Goal: Information Seeking & Learning: Learn about a topic

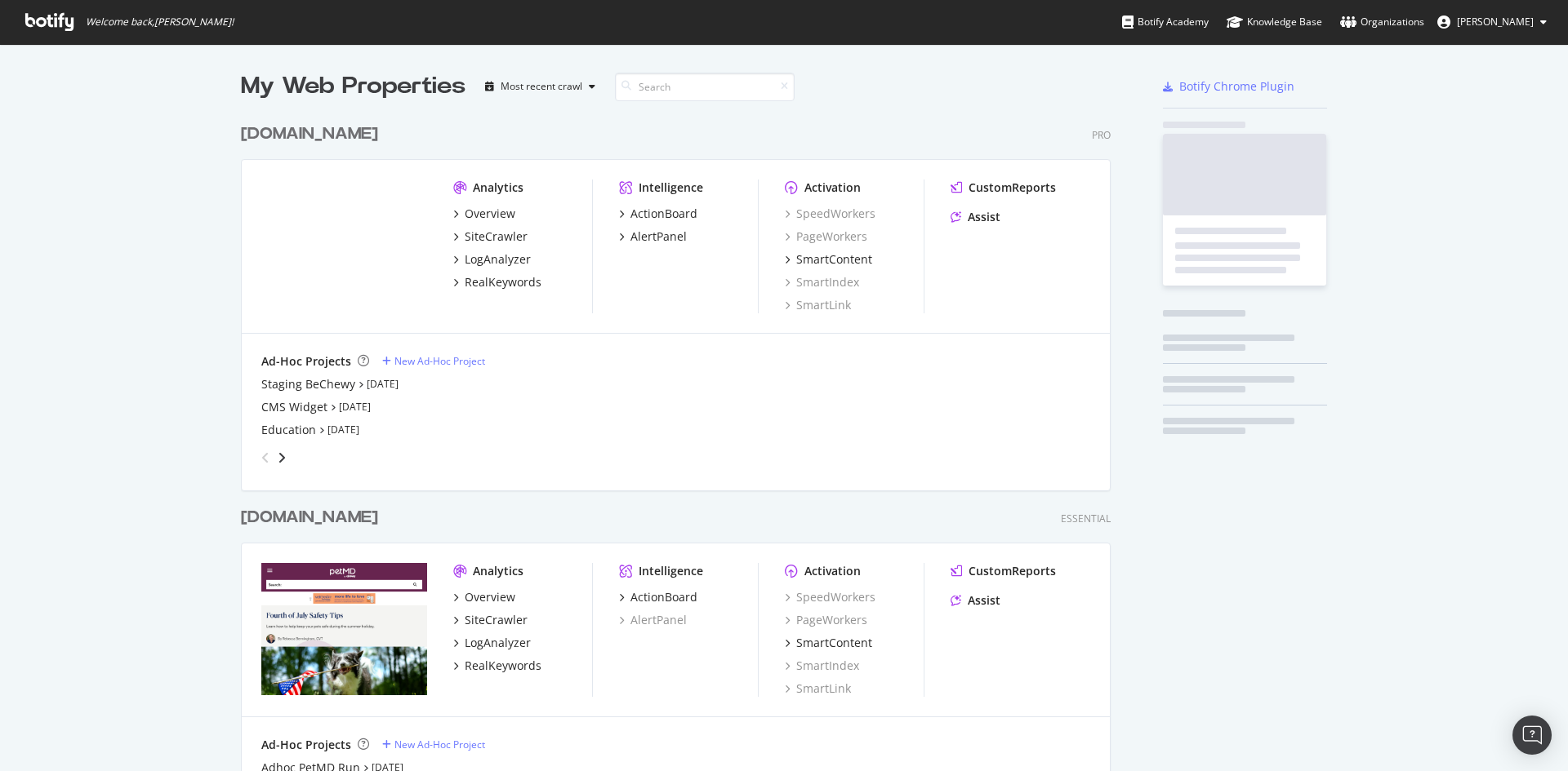
scroll to position [755, 871]
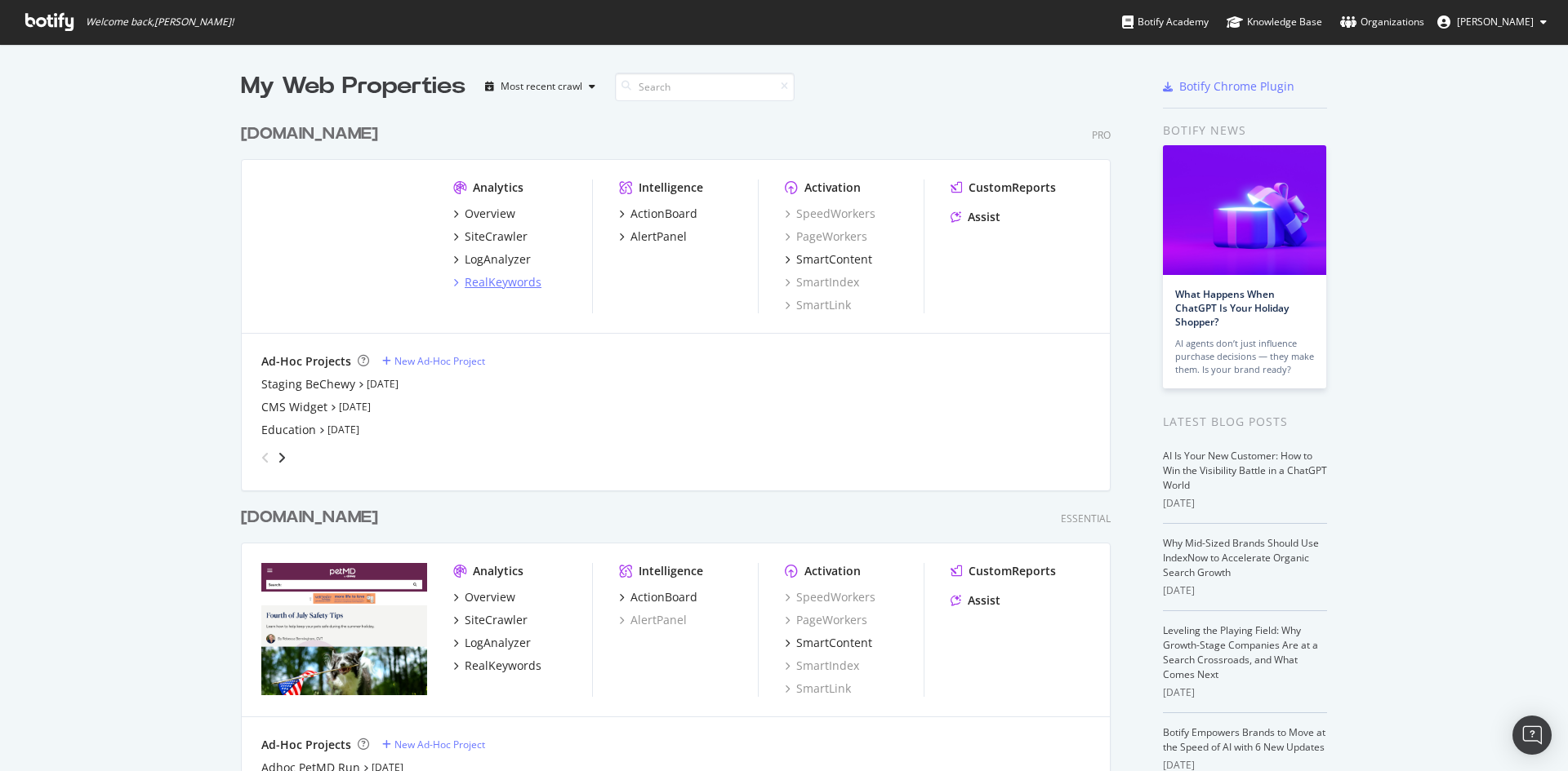
click at [481, 289] on div "RealKeywords" at bounding box center [503, 283] width 77 height 16
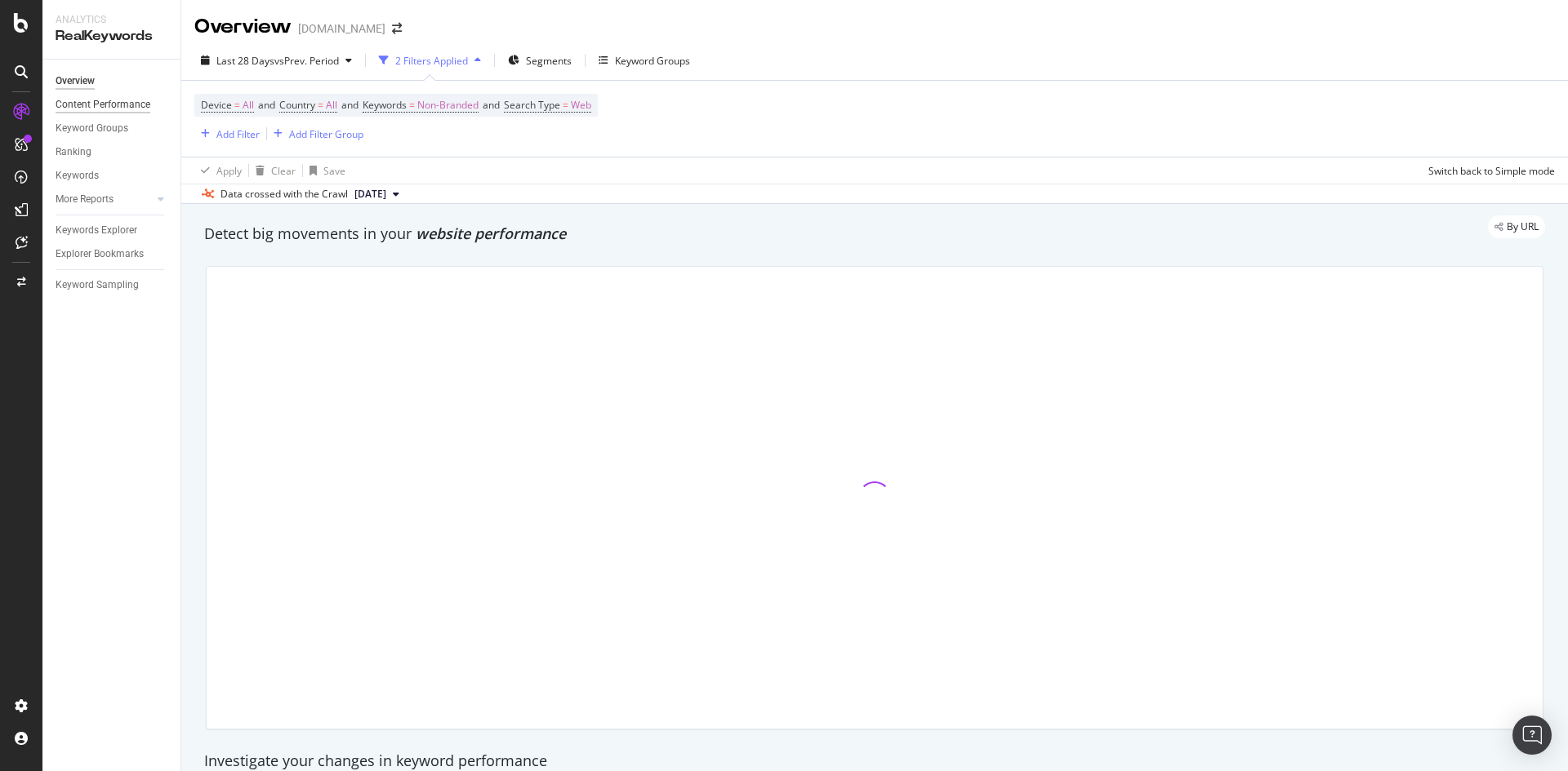
click at [105, 109] on div "Content Performance" at bounding box center [103, 105] width 95 height 17
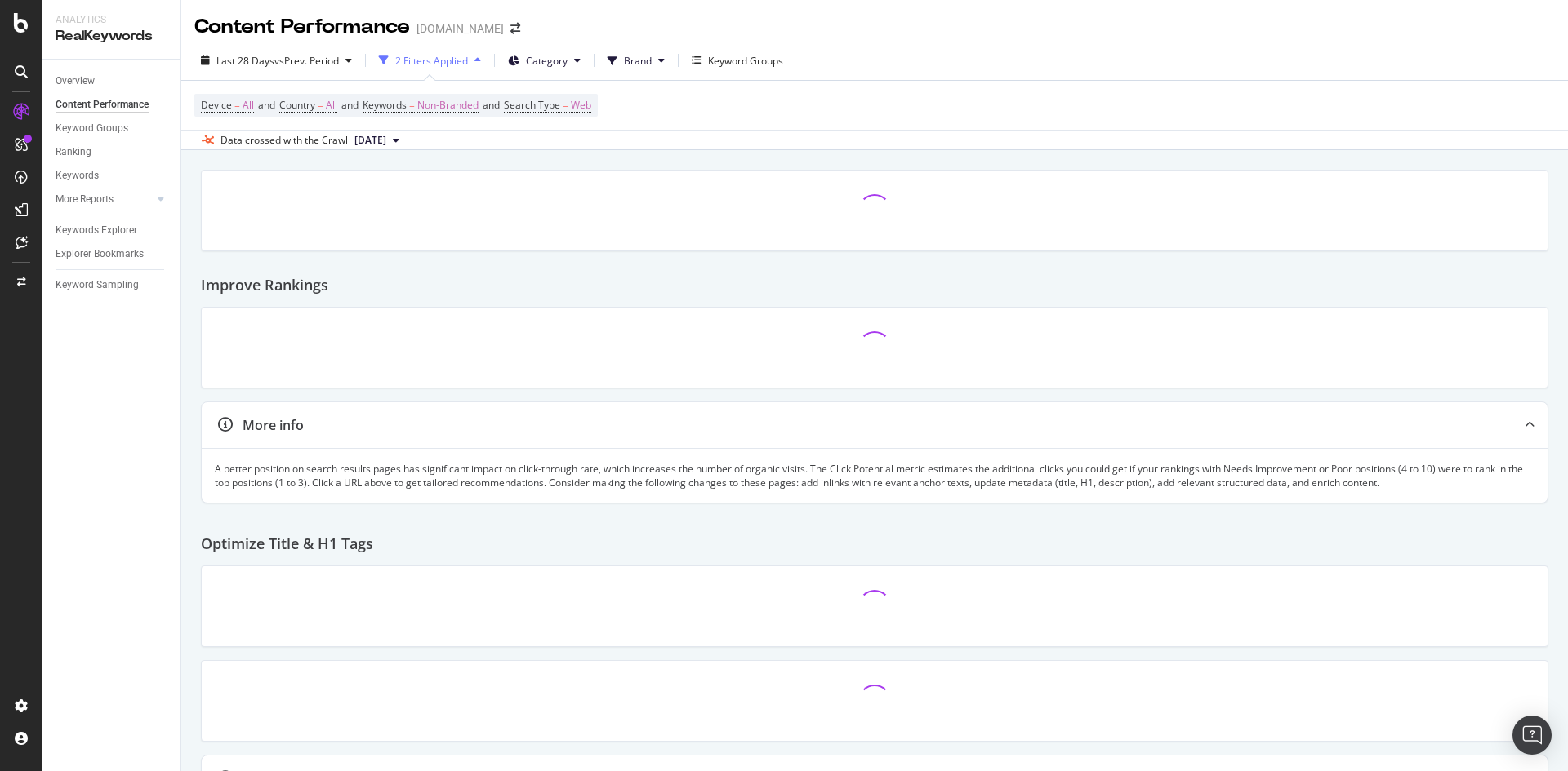
click at [449, 57] on div "2 Filters Applied" at bounding box center [431, 61] width 72 height 14
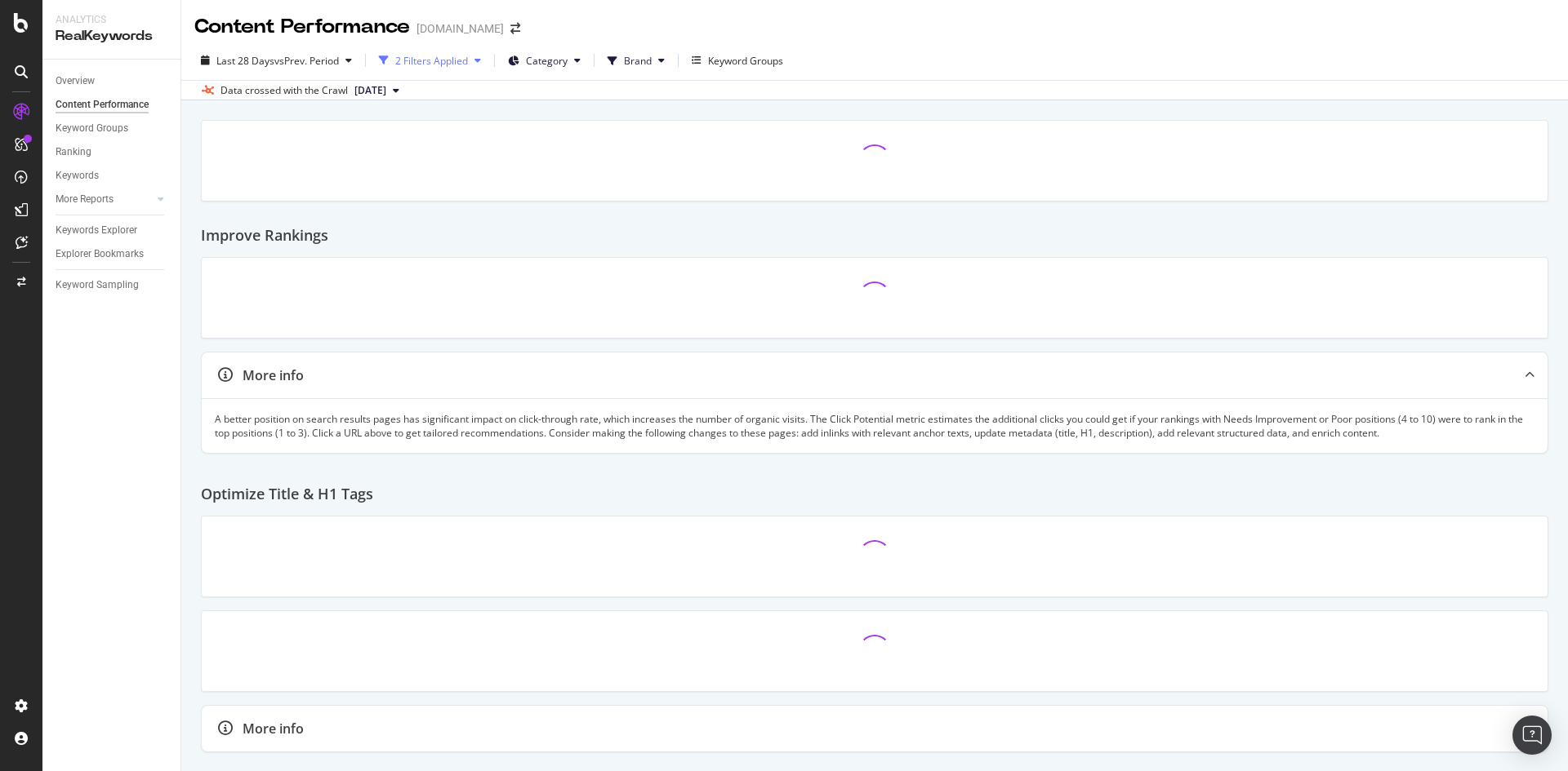
click at [449, 57] on div "2 Filters Applied" at bounding box center [431, 61] width 72 height 14
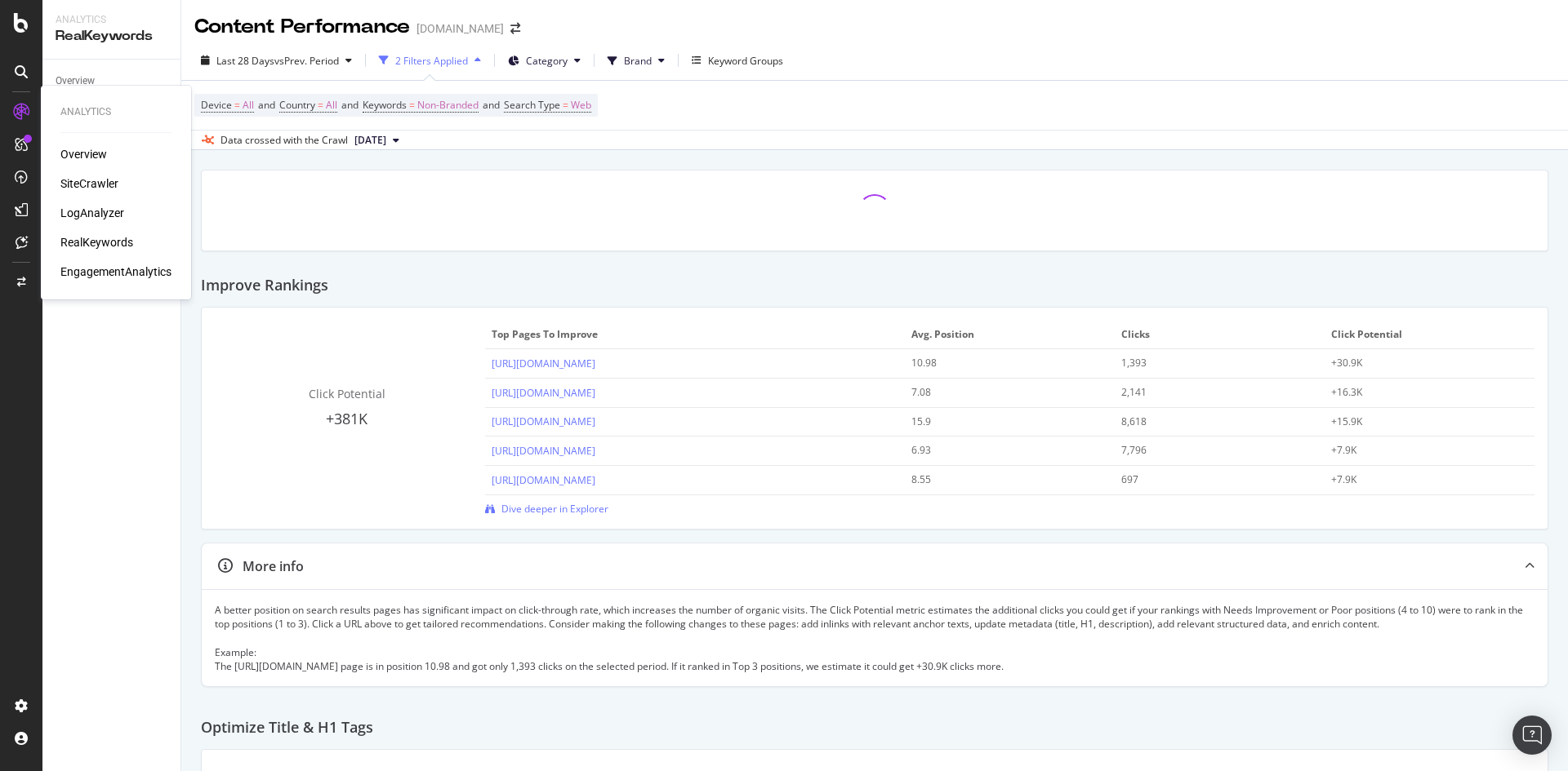
click at [88, 184] on div "SiteCrawler" at bounding box center [89, 183] width 58 height 16
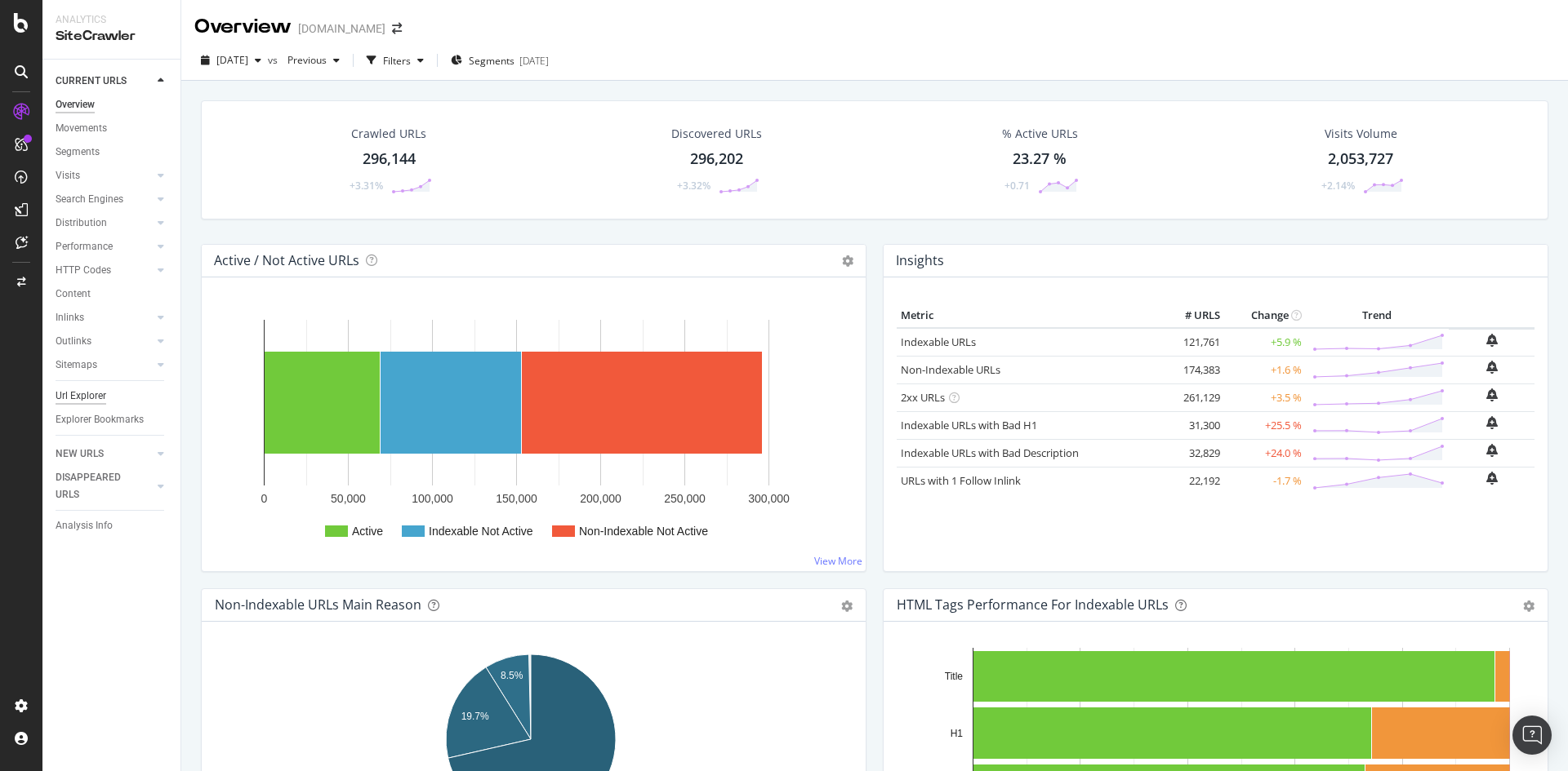
click at [83, 396] on div "Url Explorer" at bounding box center [81, 395] width 51 height 17
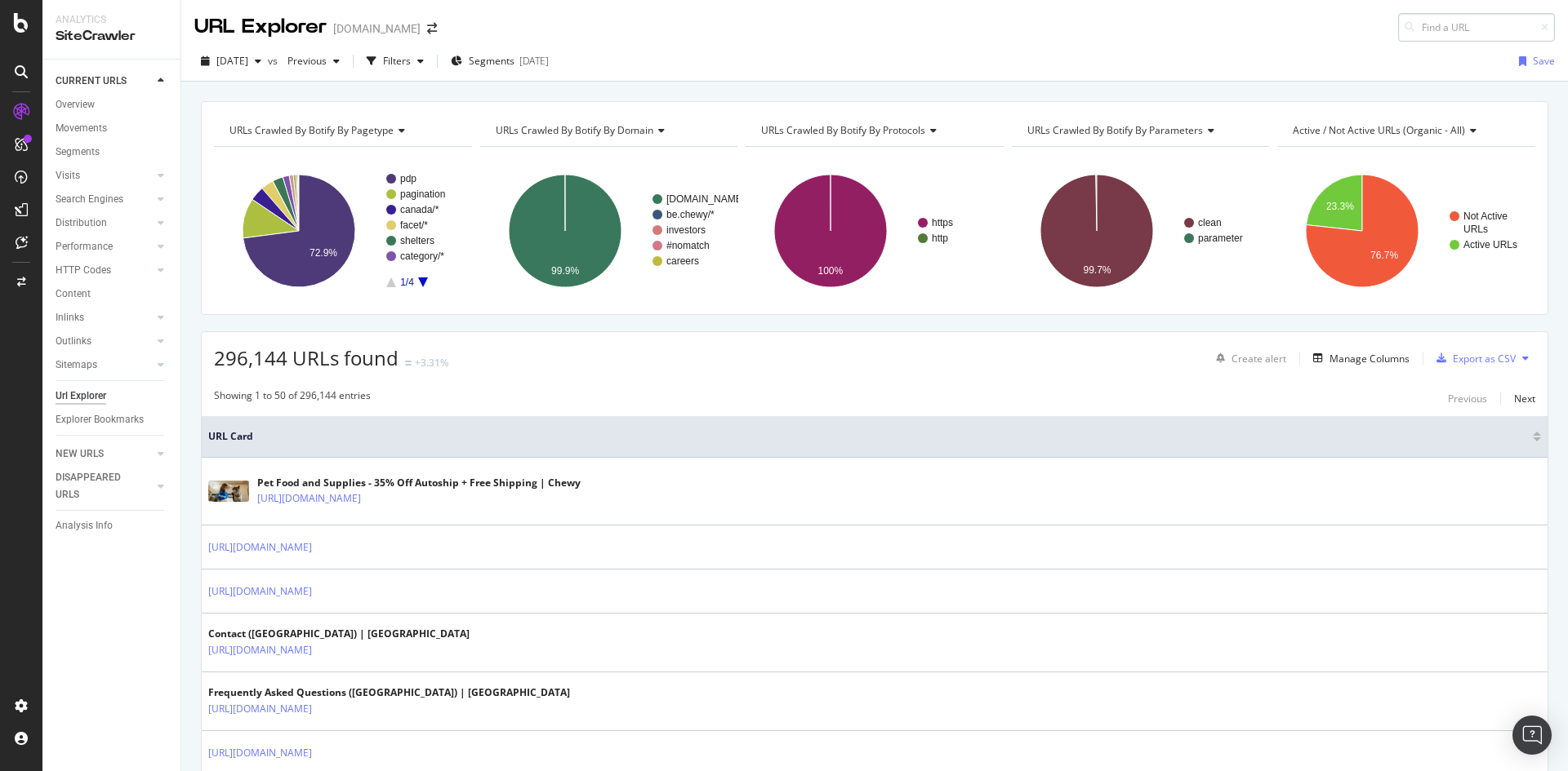
click at [1421, 23] on input at bounding box center [1476, 28] width 157 height 29
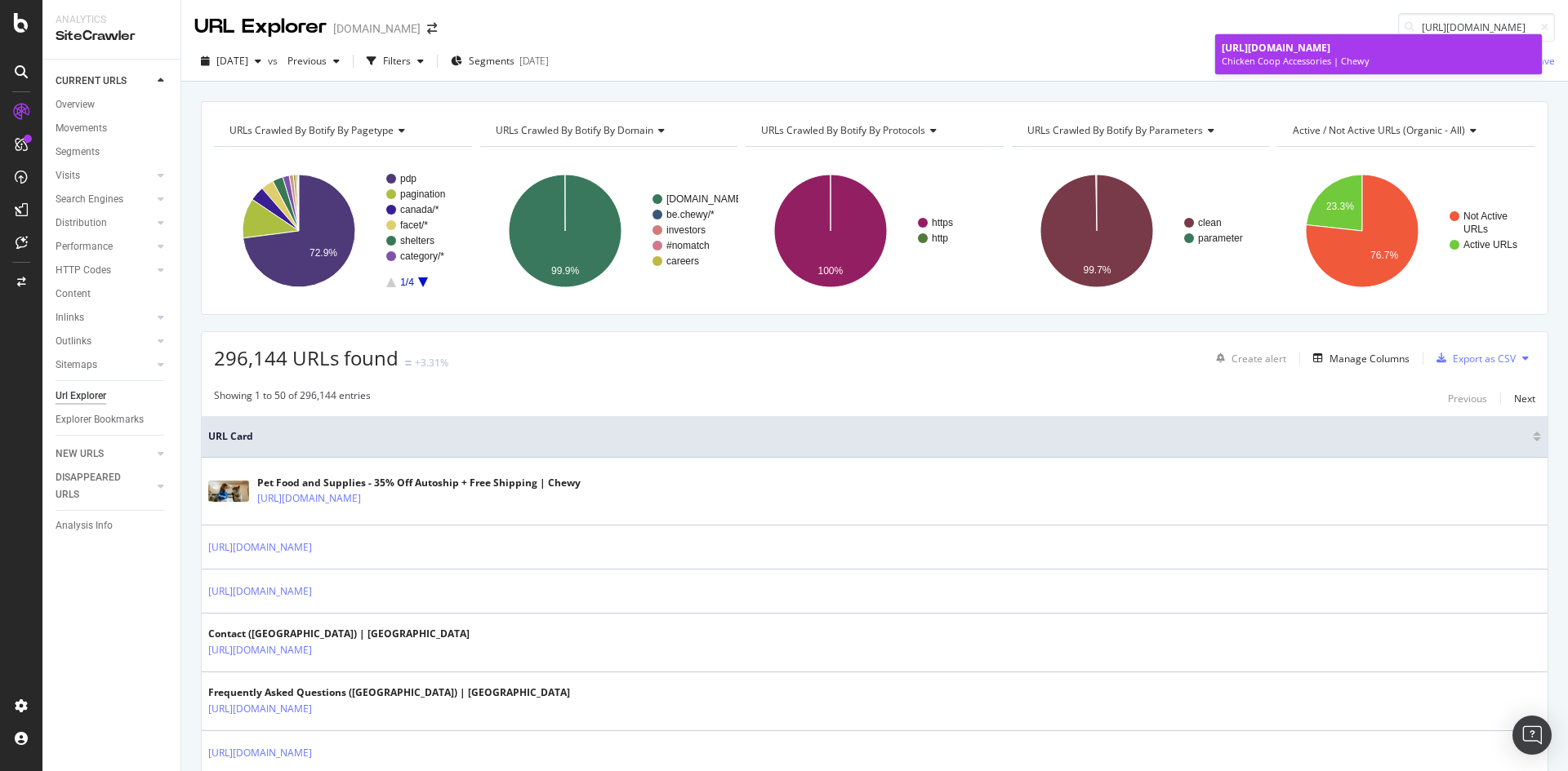
type input "[URL][DOMAIN_NAME]"
click at [1330, 44] on span "[URL][DOMAIN_NAME]" at bounding box center [1275, 48] width 108 height 14
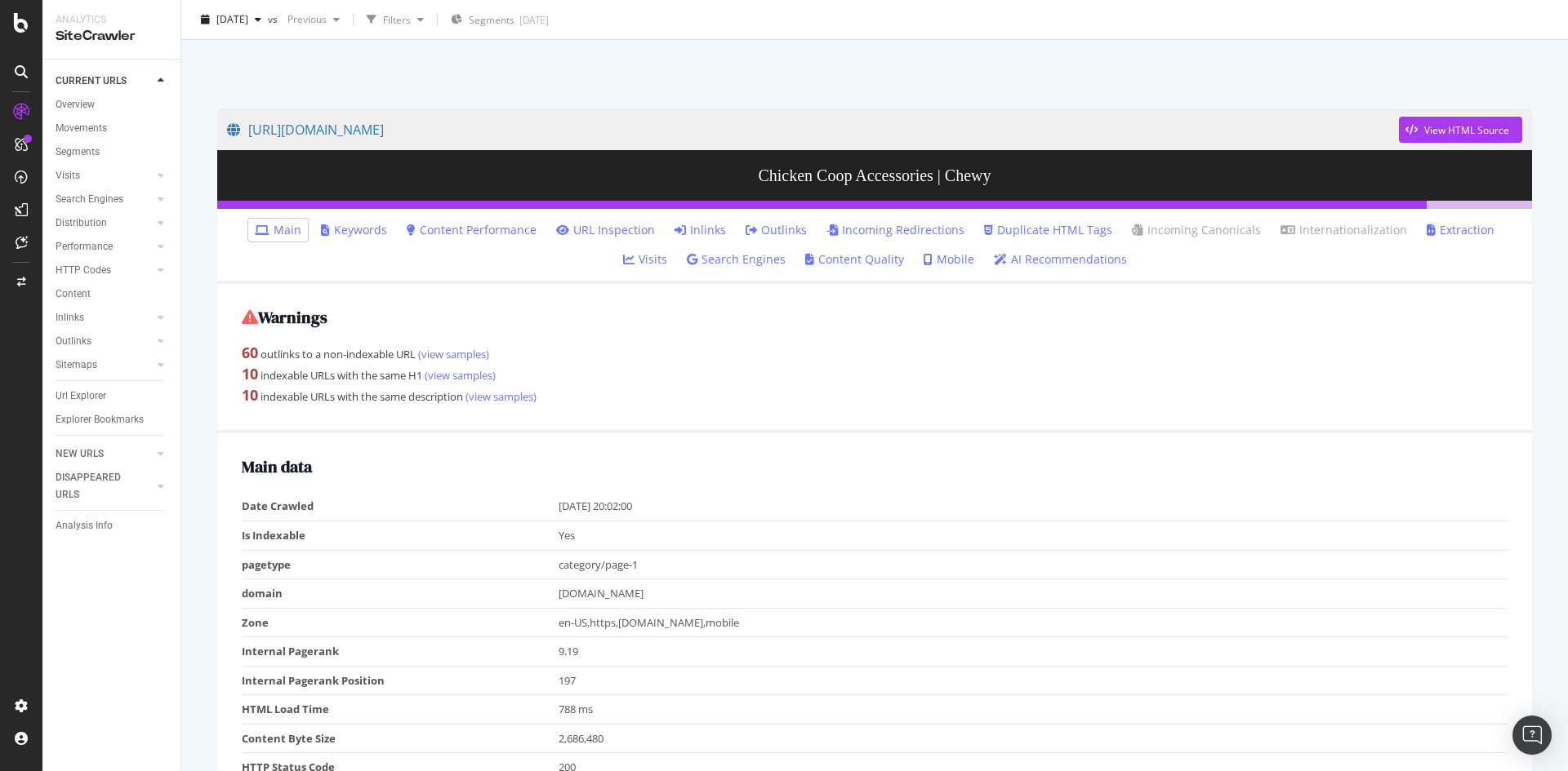
scroll to position [164, 0]
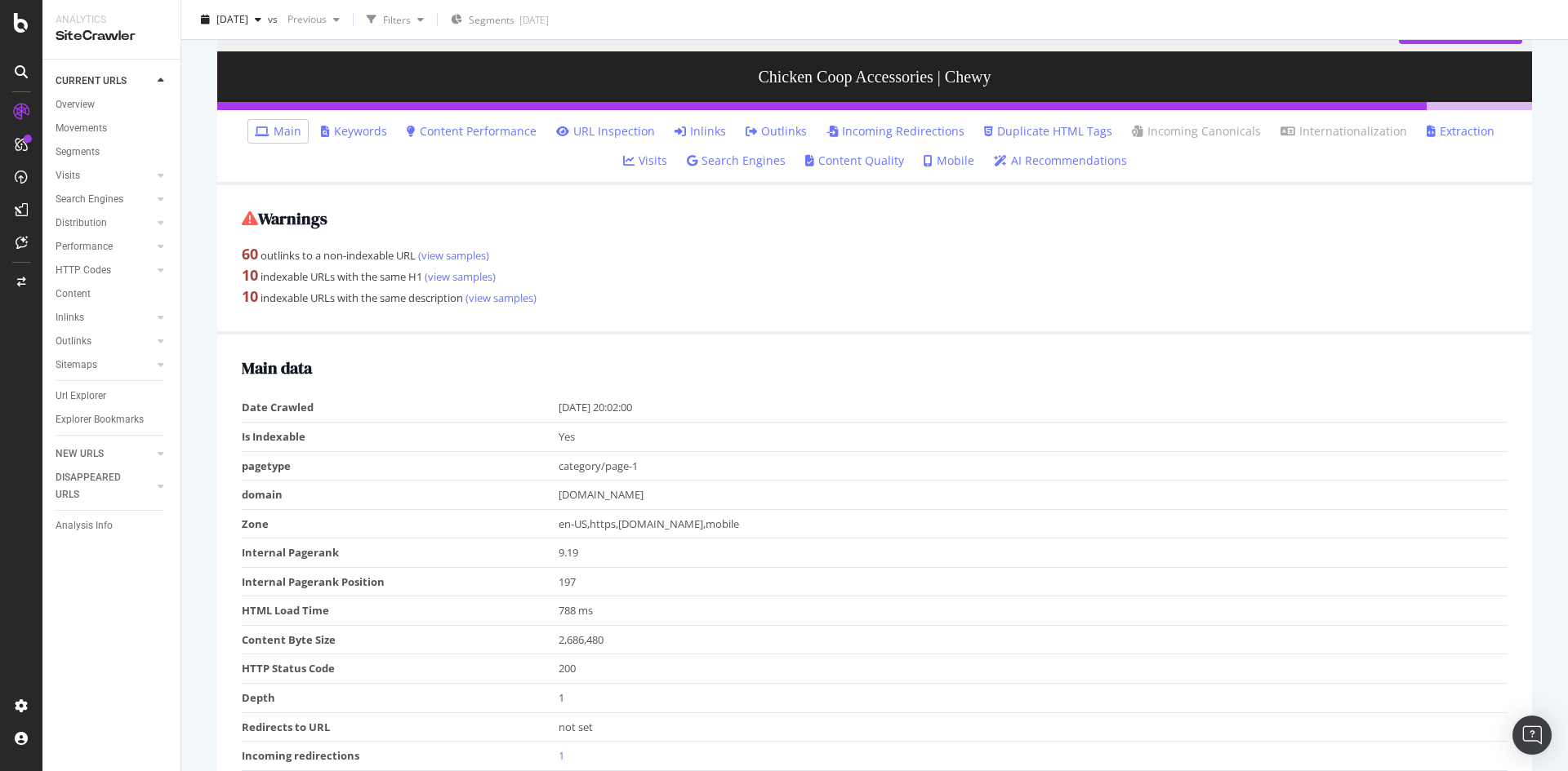
click at [706, 165] on link "Search Engines" at bounding box center [736, 161] width 98 height 16
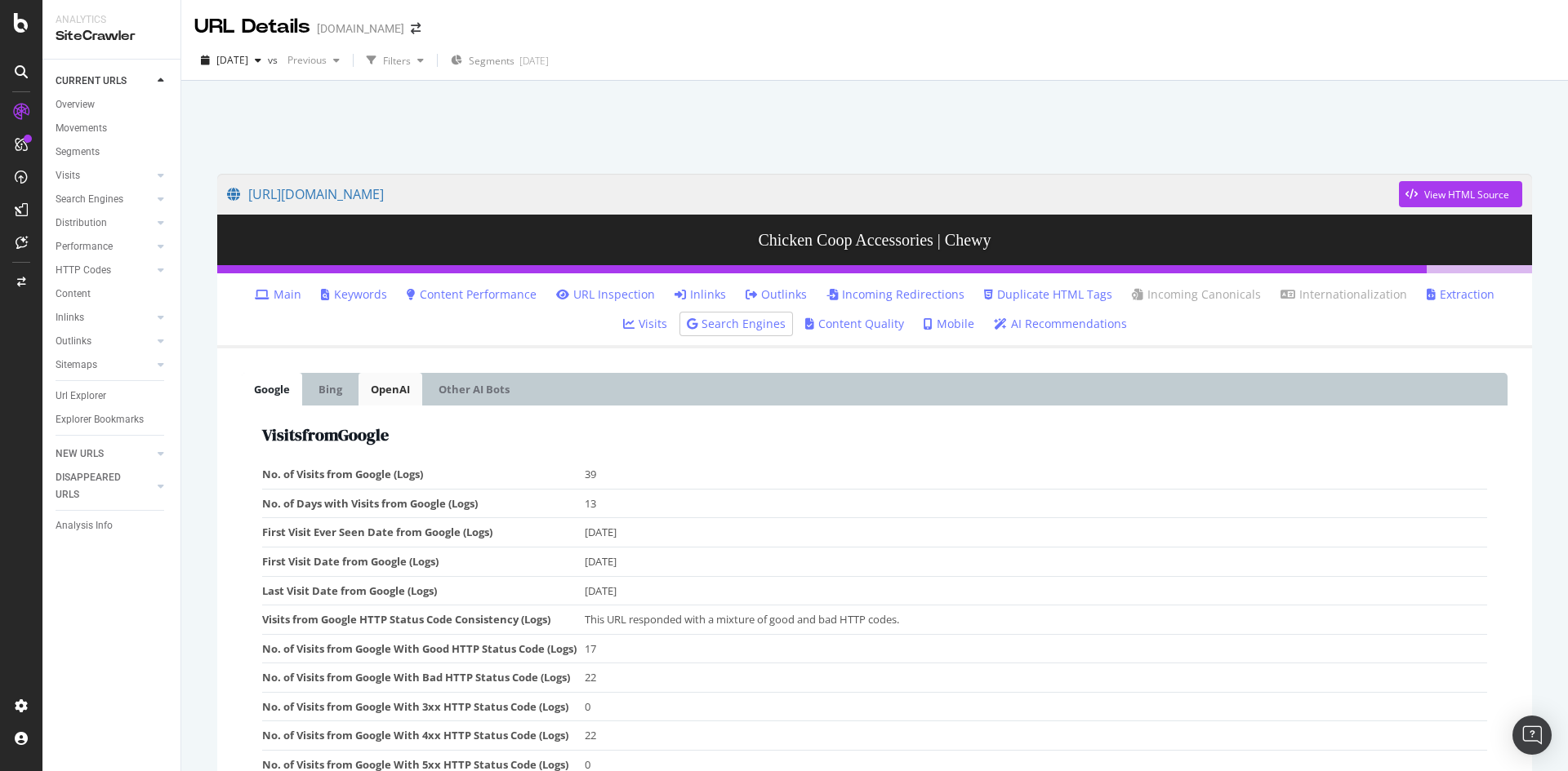
click at [396, 394] on link "OpenAI" at bounding box center [390, 389] width 64 height 33
click at [451, 389] on link "Other AI Bots" at bounding box center [473, 389] width 96 height 33
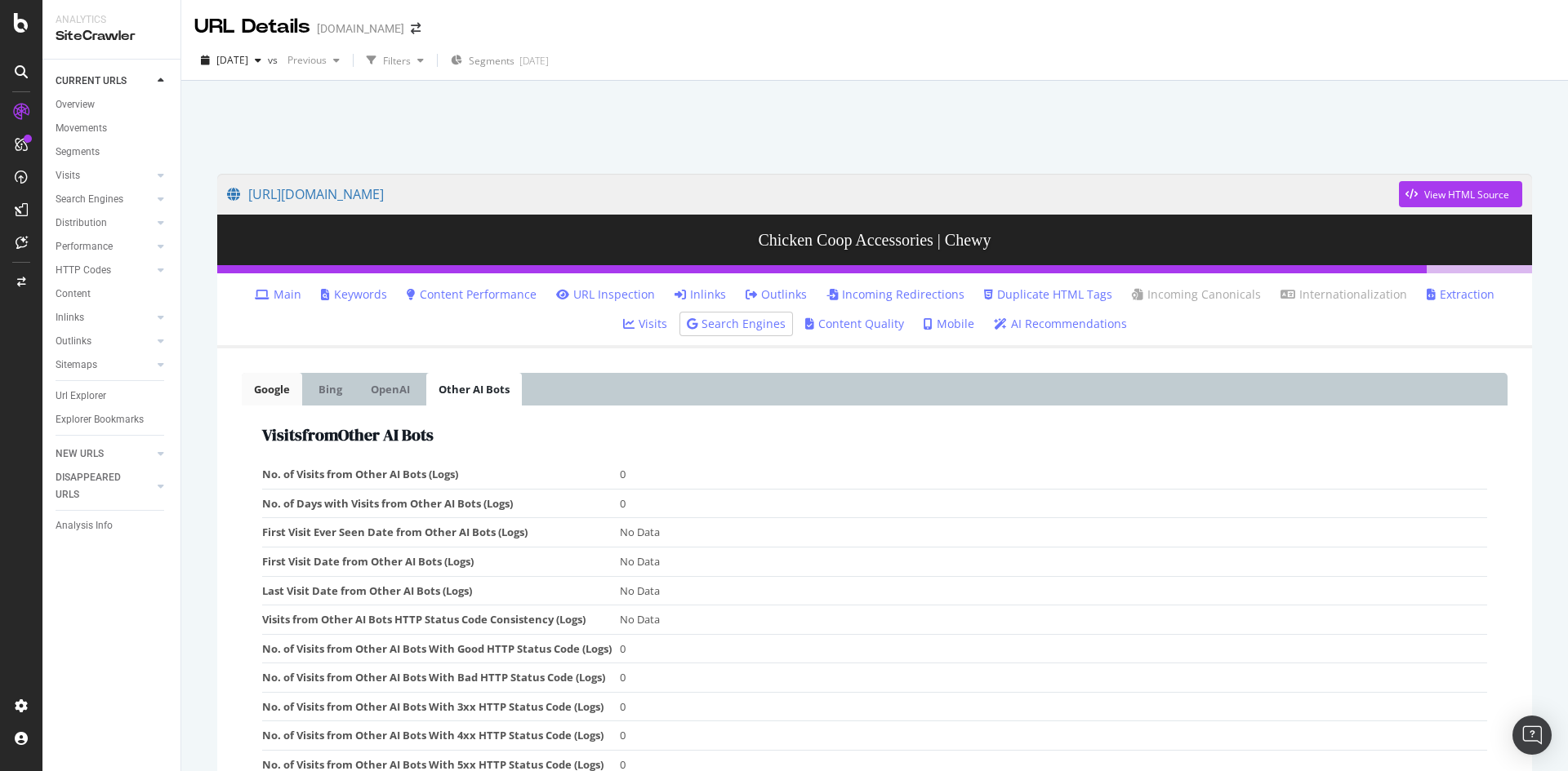
click at [279, 393] on link "Google" at bounding box center [272, 389] width 61 height 33
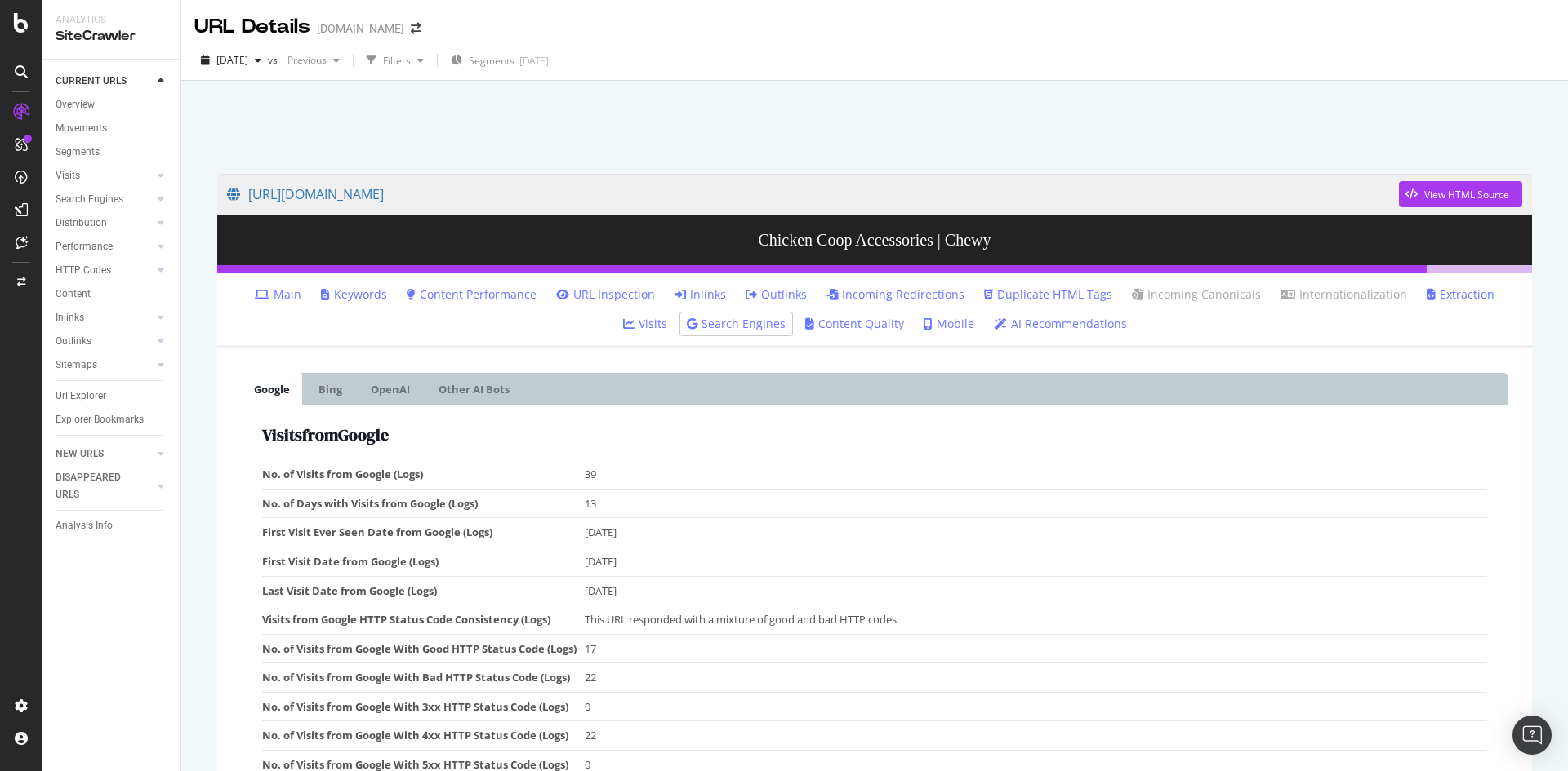
click at [433, 303] on link "Content Performance" at bounding box center [471, 294] width 130 height 16
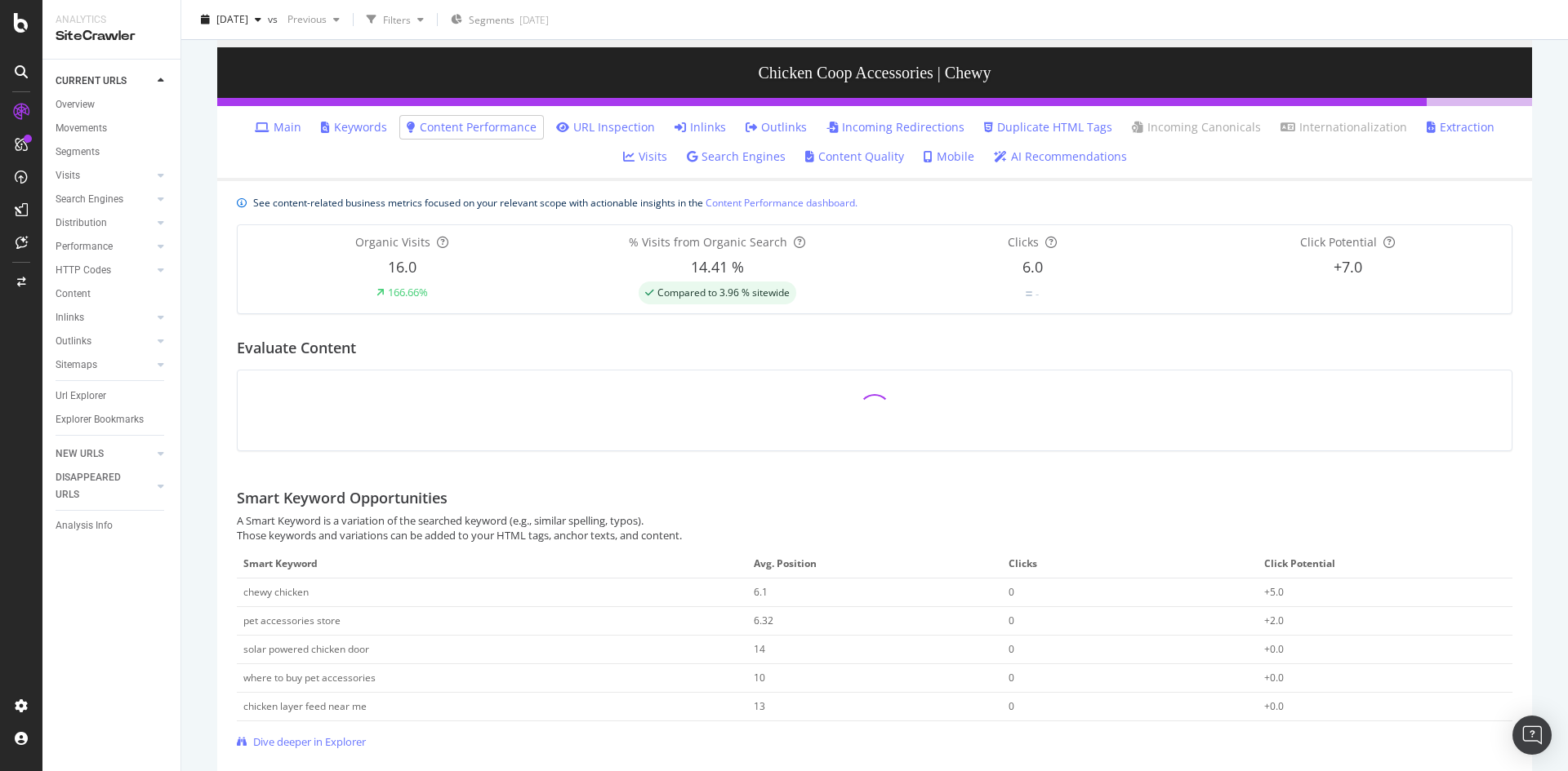
scroll to position [15, 0]
